Goal: Find specific page/section: Find specific page/section

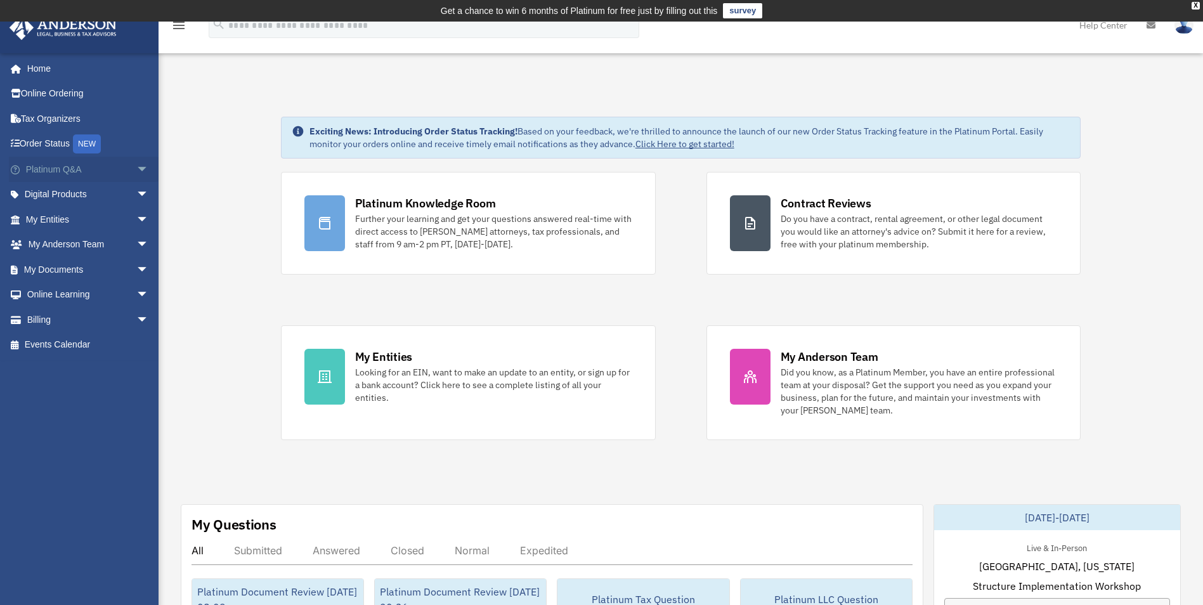
click at [136, 167] on span "arrow_drop_down" at bounding box center [148, 170] width 25 height 26
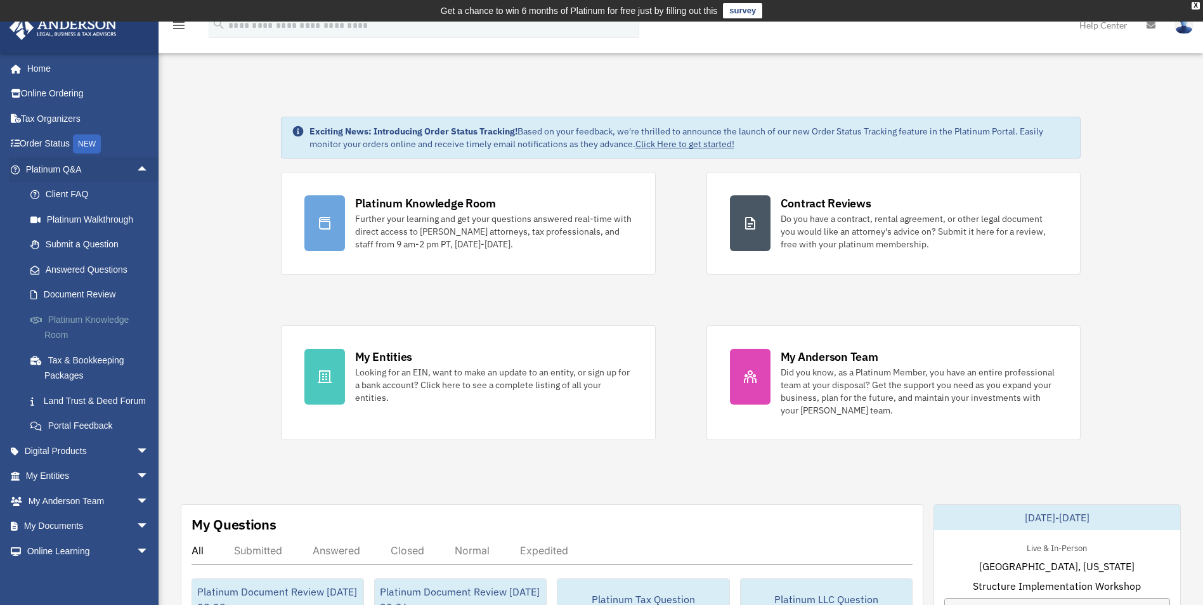
click at [78, 318] on link "Platinum Knowledge Room" at bounding box center [93, 327] width 150 height 41
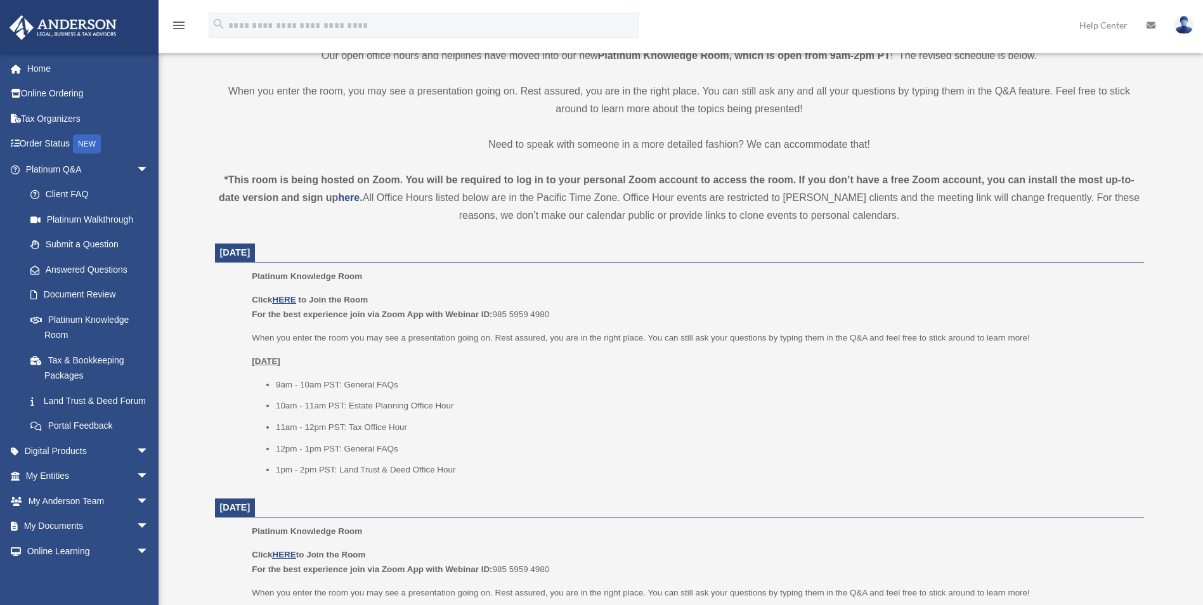
scroll to position [339, 0]
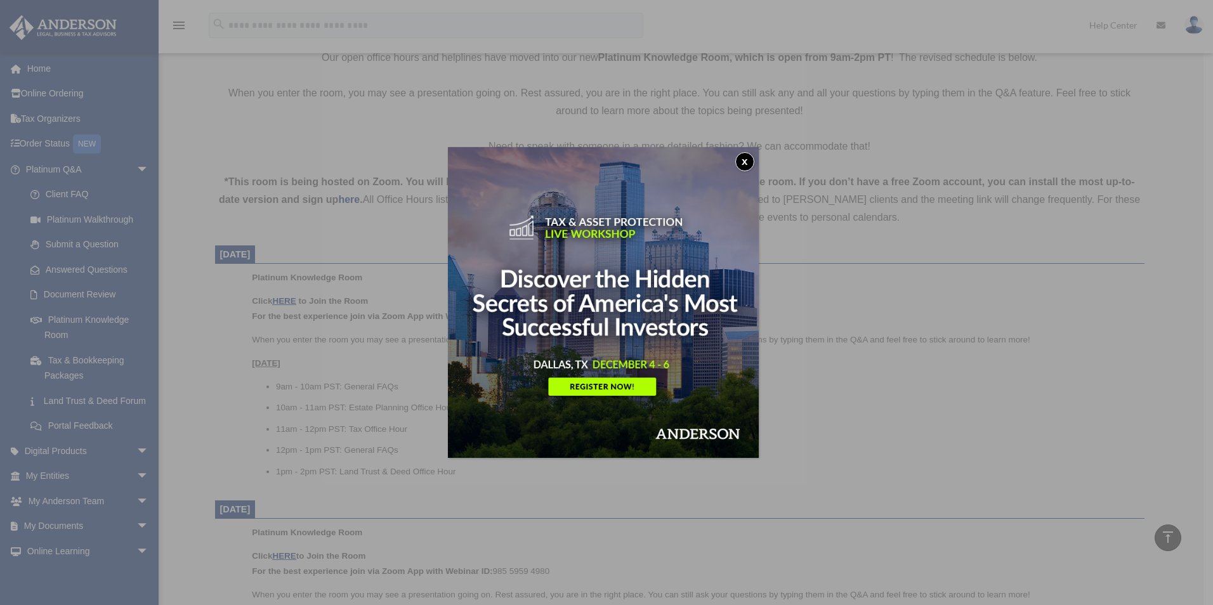
click at [282, 302] on div "x" at bounding box center [606, 302] width 1213 height 605
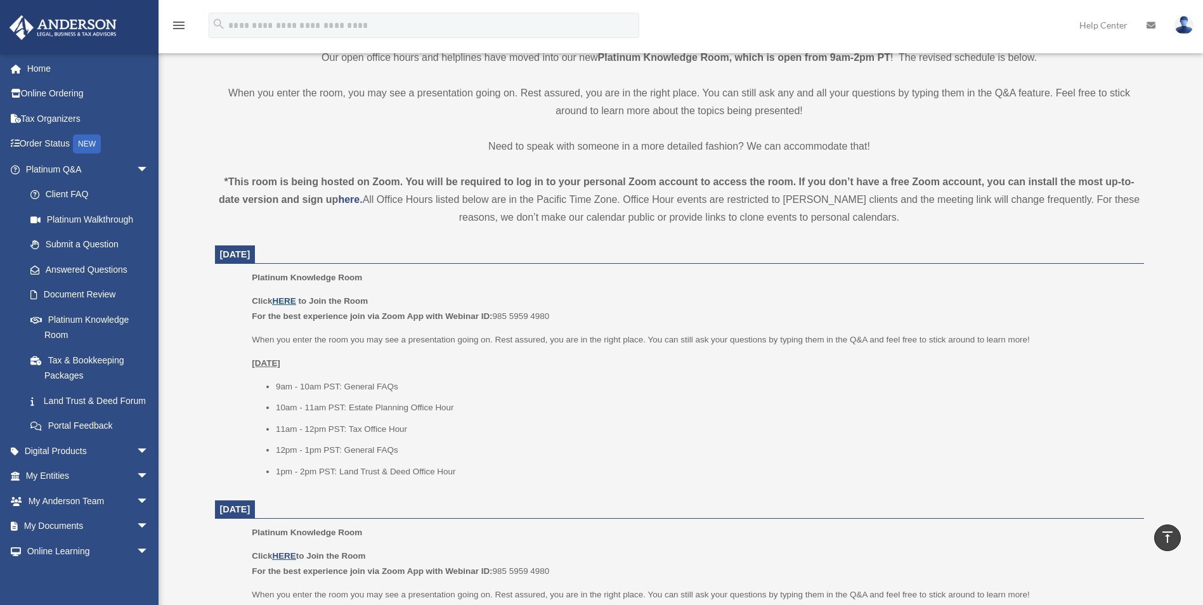
click at [287, 302] on u "HERE" at bounding box center [283, 301] width 23 height 10
